Goal: Transaction & Acquisition: Purchase product/service

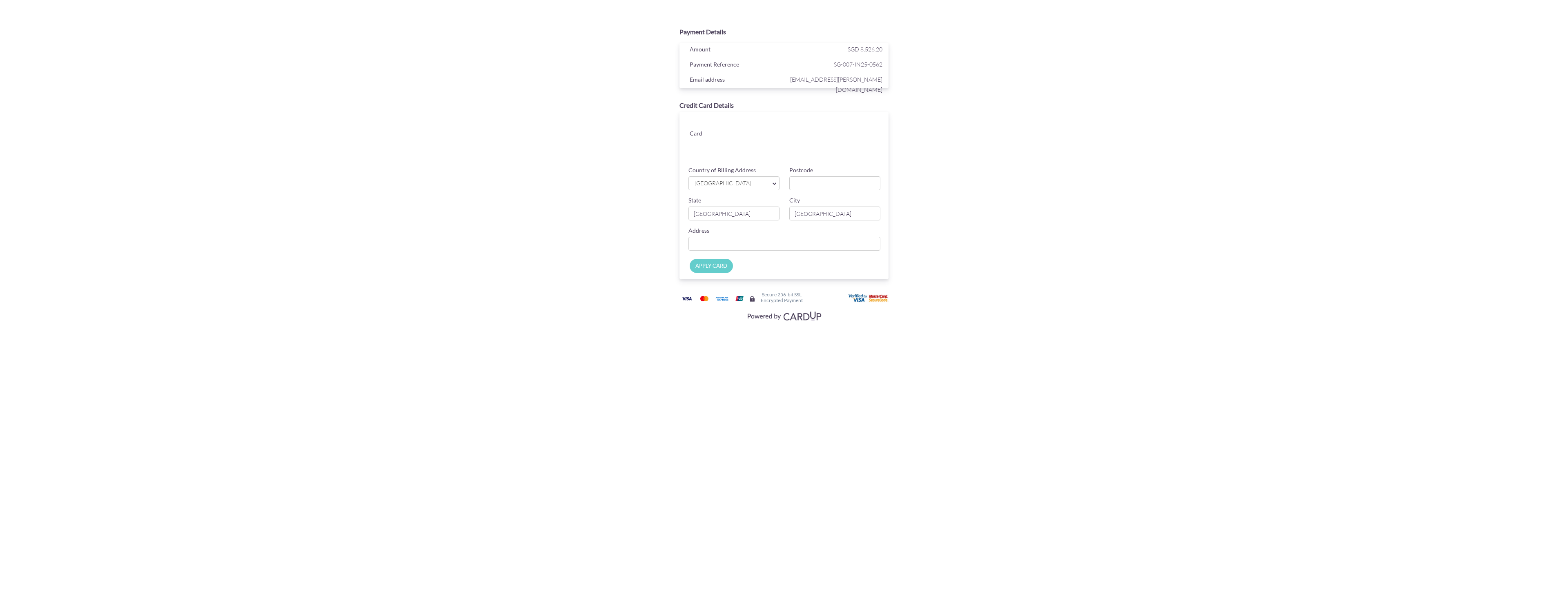
click at [852, 152] on div at bounding box center [810, 156] width 137 height 12
click at [762, 182] on span "[GEOGRAPHIC_DATA]" at bounding box center [730, 183] width 72 height 9
click at [830, 179] on input "Postcode" at bounding box center [834, 183] width 91 height 14
type input "248653"
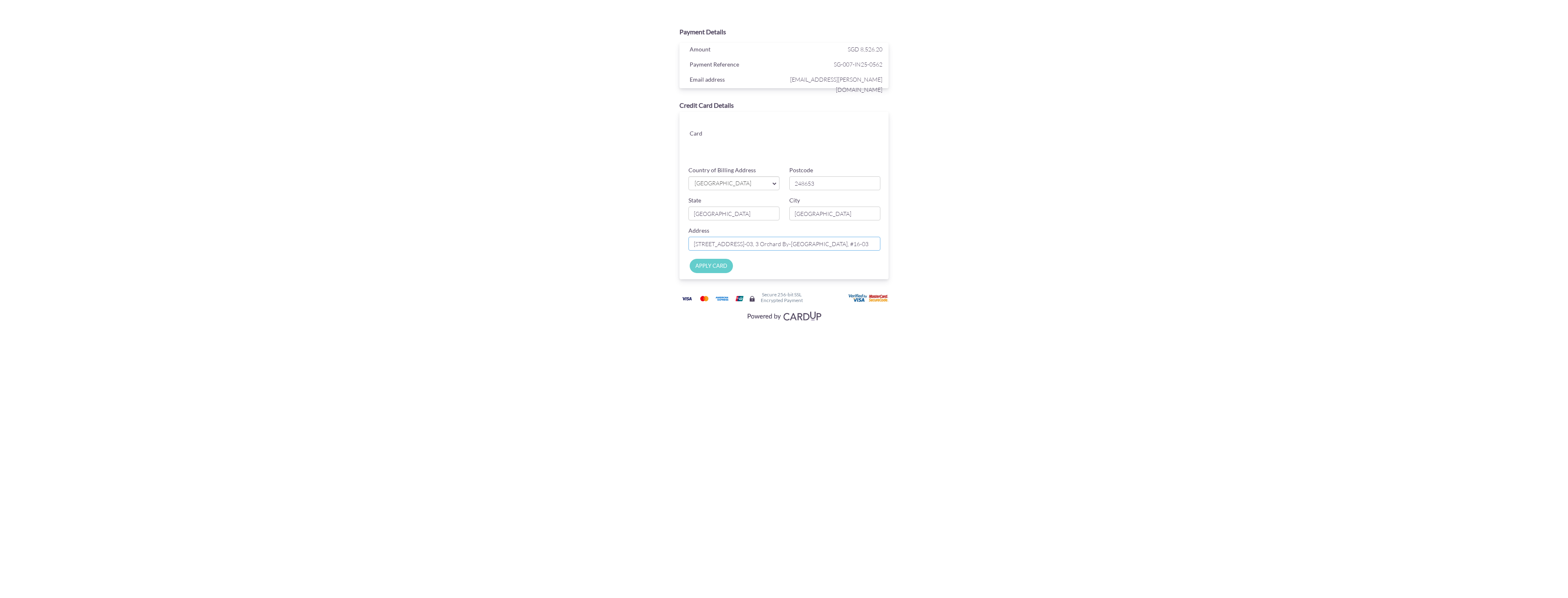
click at [836, 247] on input "[STREET_ADDRESS]-03, 3 Orchard By-[GEOGRAPHIC_DATA], #16-03" at bounding box center [784, 244] width 191 height 14
type input "[STREET_ADDRESS]"
click at [1026, 231] on section "Payment Details Amount SGD 8,526.20 Payment Reference SG-007-IN25-0562 Email ad…" at bounding box center [784, 172] width 1568 height 344
click at [721, 268] on input "APPLY CARD" at bounding box center [711, 265] width 44 height 14
type input "Applying..."
